Goal: Task Accomplishment & Management: Manage account settings

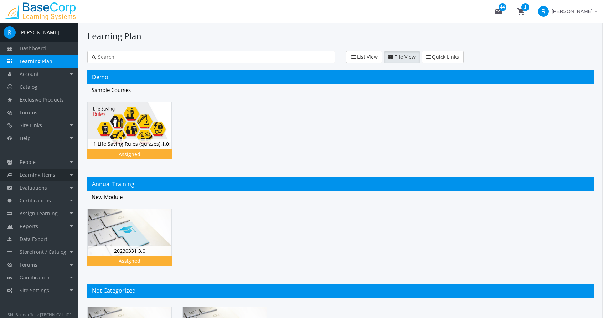
click at [46, 177] on span "Learning Items" at bounding box center [38, 175] width 36 height 7
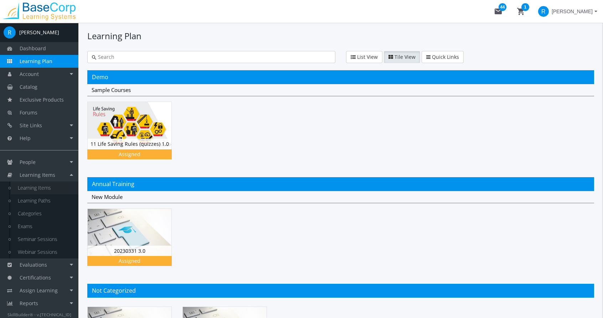
click at [46, 189] on link "Learning Items" at bounding box center [45, 188] width 68 height 13
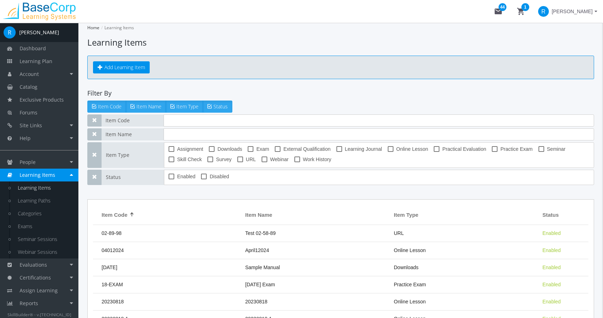
click at [252, 152] on label "Exam" at bounding box center [258, 149] width 21 height 9
click at [248, 152] on input "Exam" at bounding box center [248, 152] width 0 height 0
checkbox input "true"
click at [202, 138] on input "text" at bounding box center [379, 134] width 431 height 12
click at [218, 120] on input "text" at bounding box center [379, 120] width 431 height 12
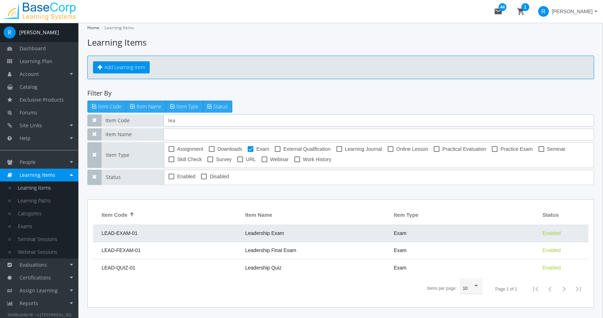
type input "lea"
click at [212, 232] on td "LEAD-EXAM-01" at bounding box center [167, 233] width 149 height 17
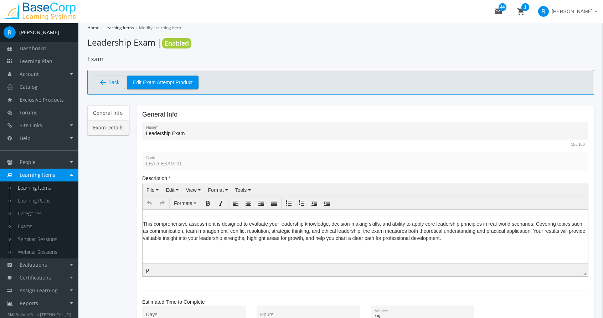
click at [108, 129] on link "Exam Details" at bounding box center [108, 127] width 42 height 15
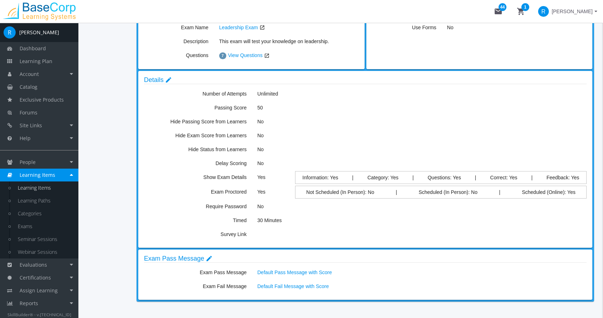
scroll to position [143, 0]
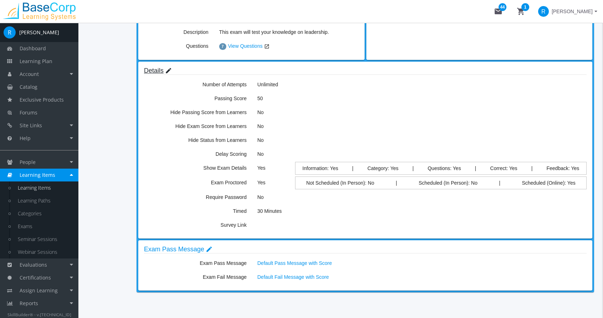
click at [150, 70] on link "Details edit" at bounding box center [158, 70] width 28 height 7
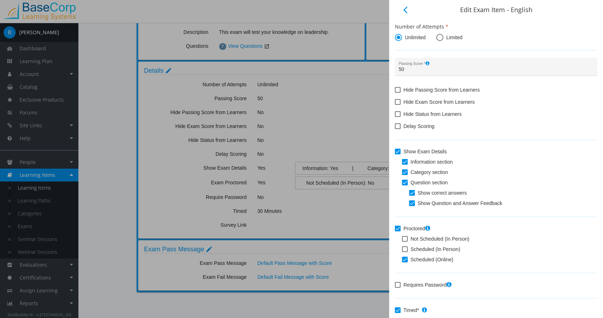
click at [149, 69] on div at bounding box center [301, 159] width 603 height 318
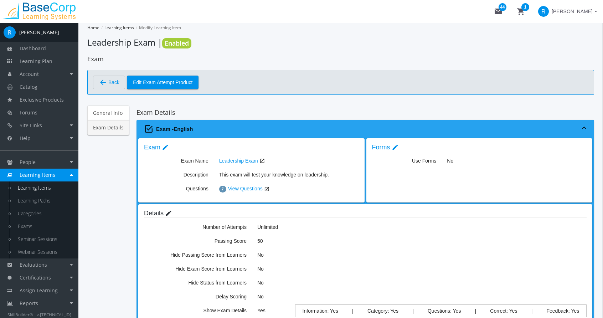
scroll to position [143, 0]
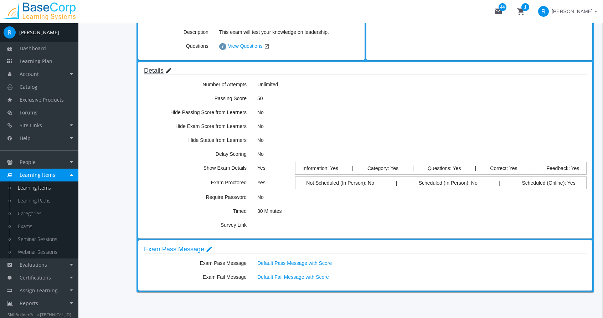
click at [153, 69] on link "Details edit" at bounding box center [158, 70] width 28 height 7
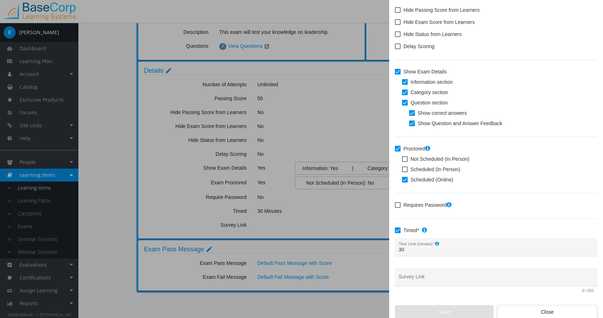
scroll to position [82, 0]
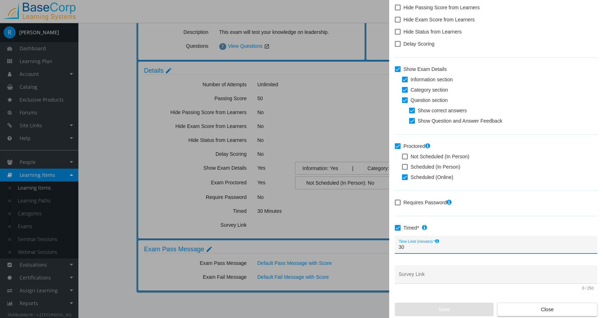
drag, startPoint x: 407, startPoint y: 245, endPoint x: 392, endPoint y: 246, distance: 15.0
click at [392, 246] on div "arrow_back_ios Edit Exam Item - English Number of Attempts Unlimited Limited 50…" at bounding box center [496, 159] width 214 height 318
type input "45"
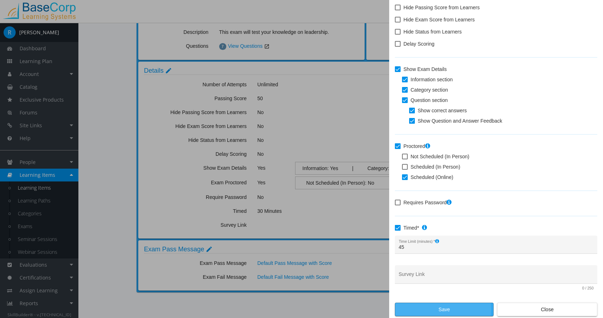
click at [441, 309] on span "Save" at bounding box center [444, 309] width 87 height 13
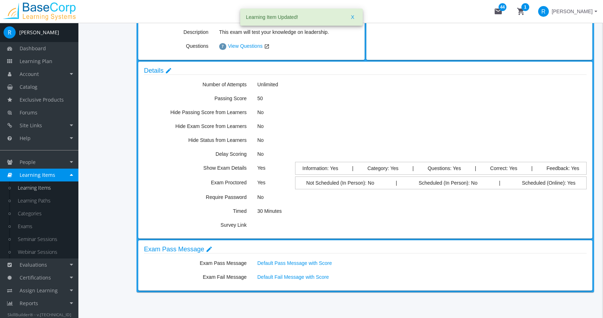
scroll to position [143, 0]
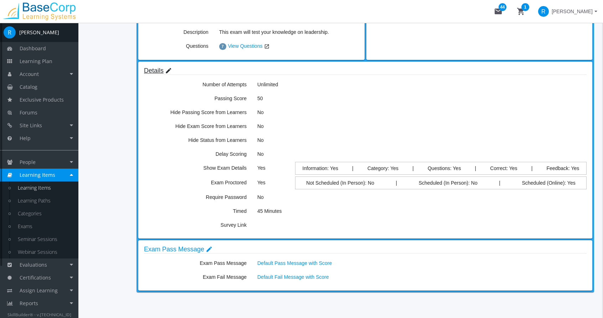
drag, startPoint x: 164, startPoint y: 65, endPoint x: 161, endPoint y: 69, distance: 4.9
click at [163, 65] on mat-card "Details edit Number of Attempts Unlimited Passing Score 50 Hide Passing Score f…" at bounding box center [365, 150] width 454 height 177
click at [157, 70] on link "Details edit" at bounding box center [158, 70] width 28 height 7
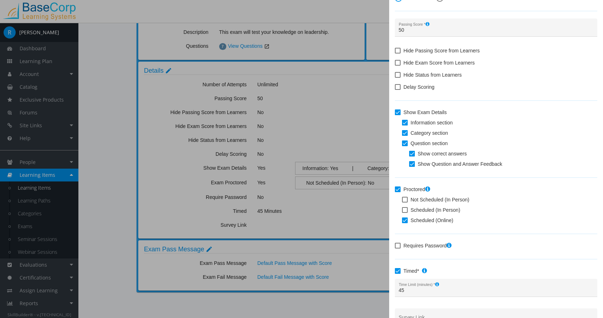
scroll to position [82, 0]
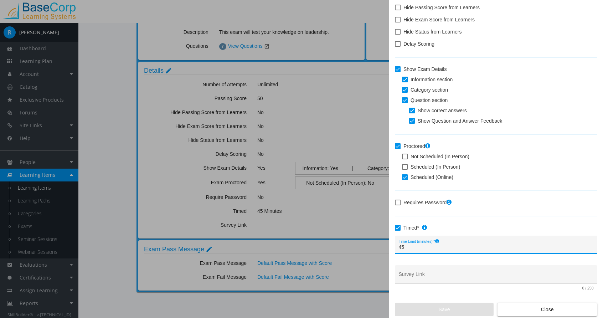
drag, startPoint x: 414, startPoint y: 249, endPoint x: 377, endPoint y: 249, distance: 37.1
click at [377, 249] on div "arrow_back_ios Edit Exam Item - English Number of Attempts Unlimited Limited 50…" at bounding box center [301, 159] width 603 height 318
type input "60"
click at [444, 307] on span "Save" at bounding box center [444, 309] width 87 height 13
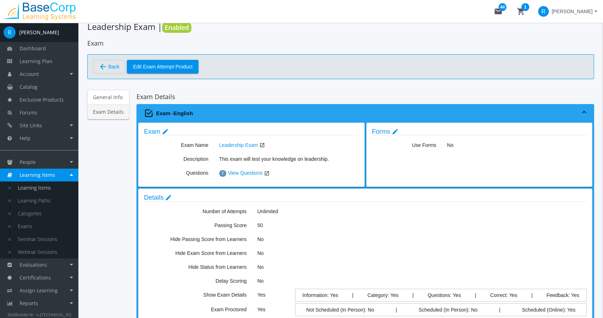
scroll to position [0, 0]
